Goal: Transaction & Acquisition: Purchase product/service

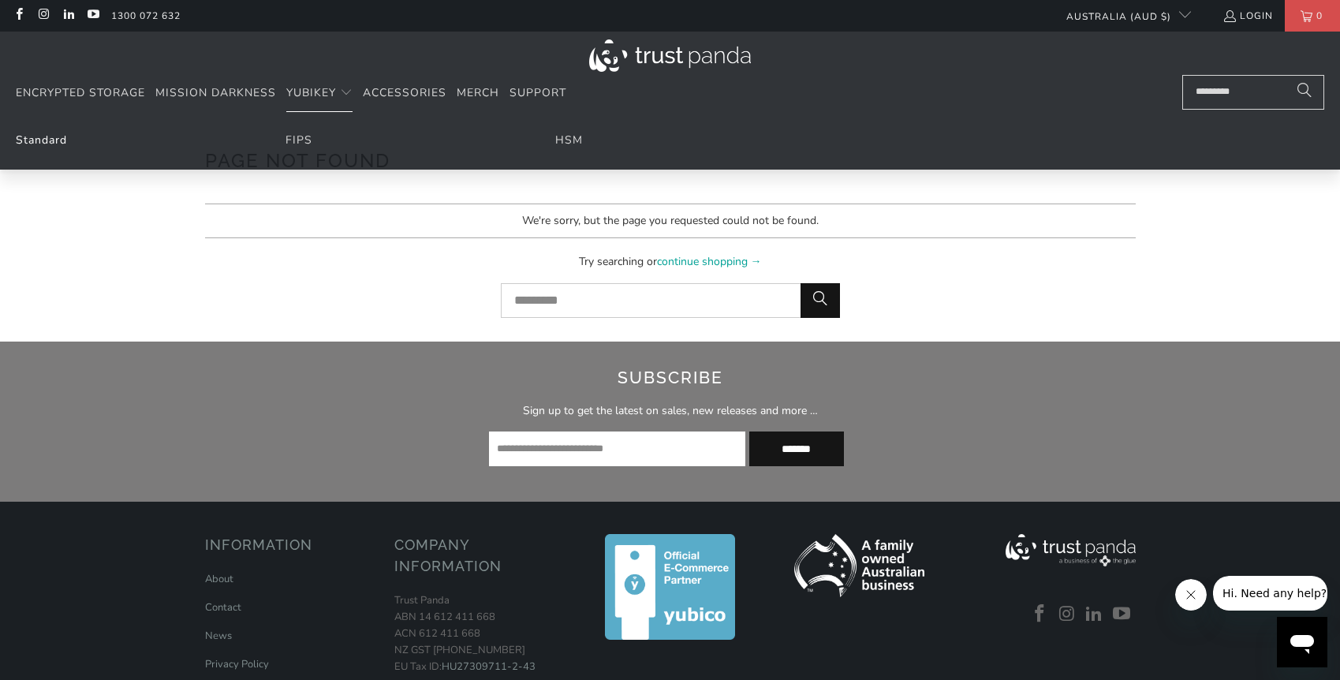
click at [35, 146] on link "Standard" at bounding box center [41, 139] width 51 height 15
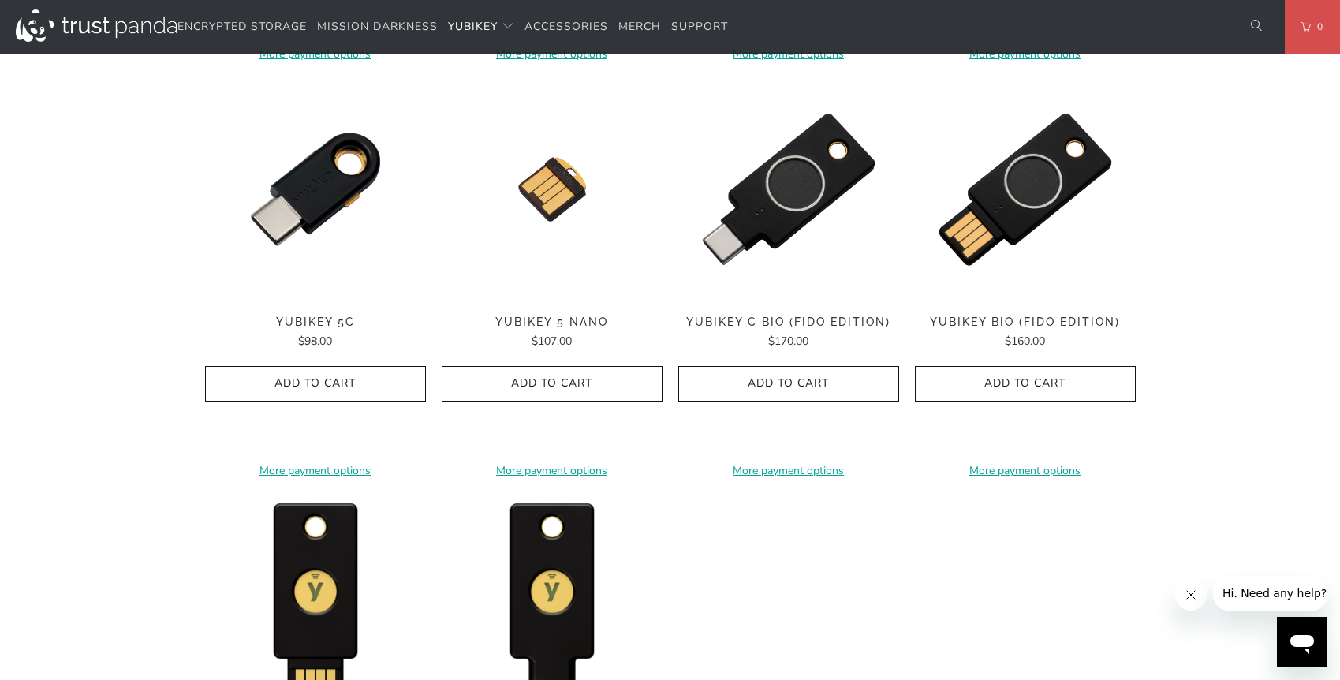
scroll to position [1403, 0]
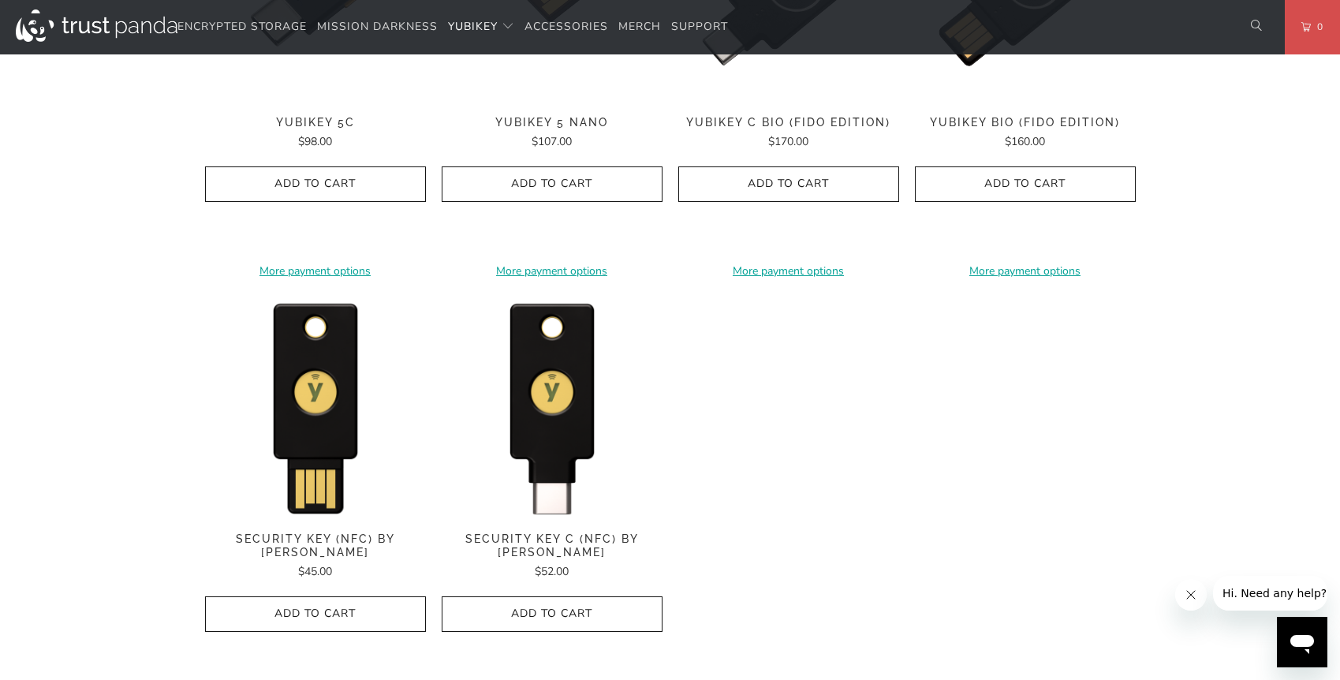
click at [518, 546] on span "Security Key C (NFC) by [PERSON_NAME]" at bounding box center [552, 545] width 221 height 27
